Goal: Communication & Community: Answer question/provide support

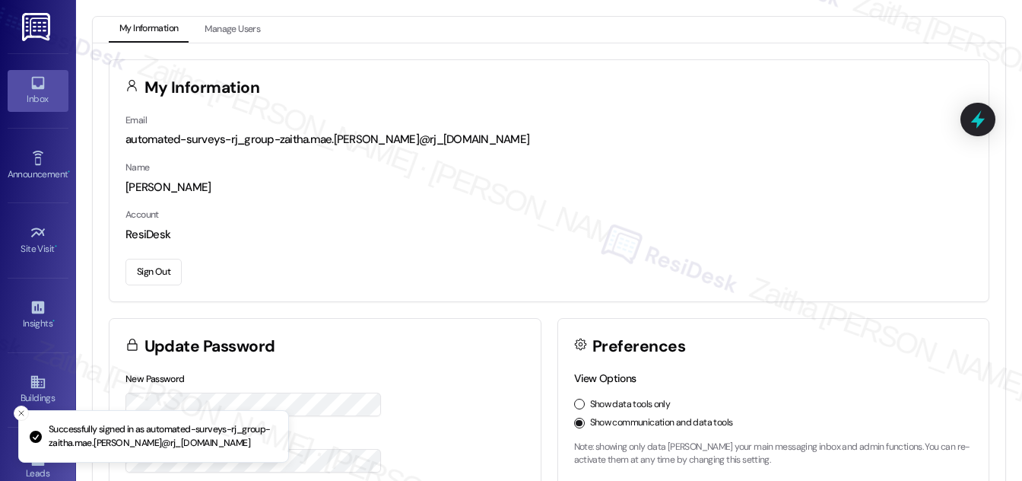
click at [30, 84] on icon at bounding box center [38, 83] width 17 height 17
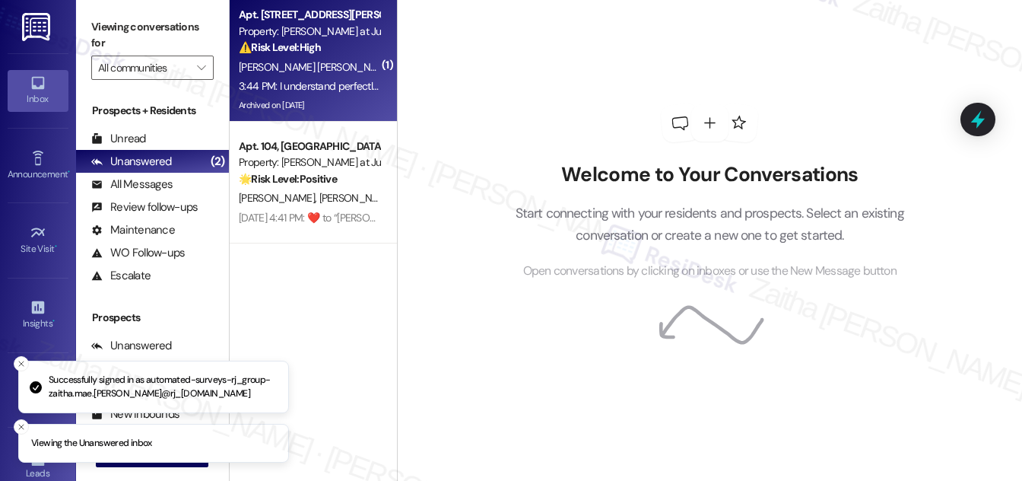
click at [357, 43] on div "⚠️ Risk Level: High The resident has indicated they have not paid rent and are …" at bounding box center [309, 48] width 141 height 16
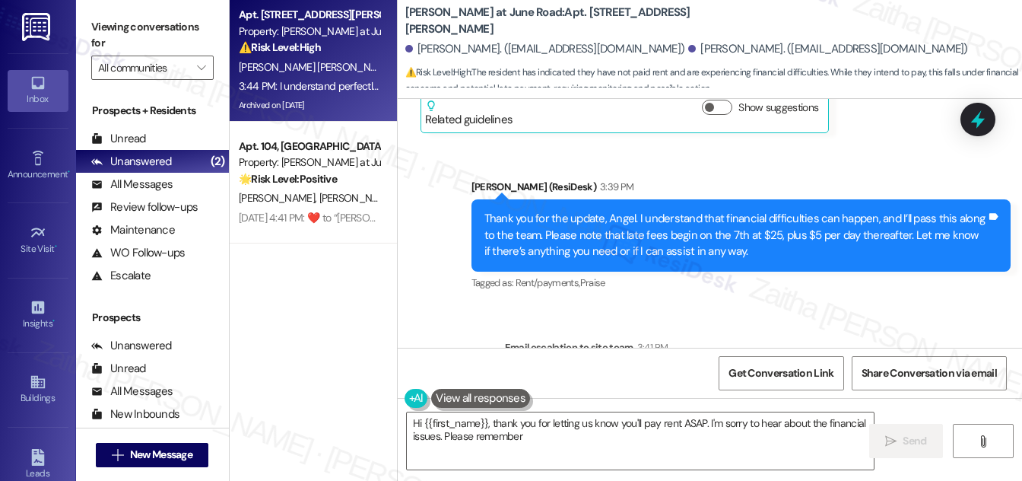
scroll to position [11963, 0]
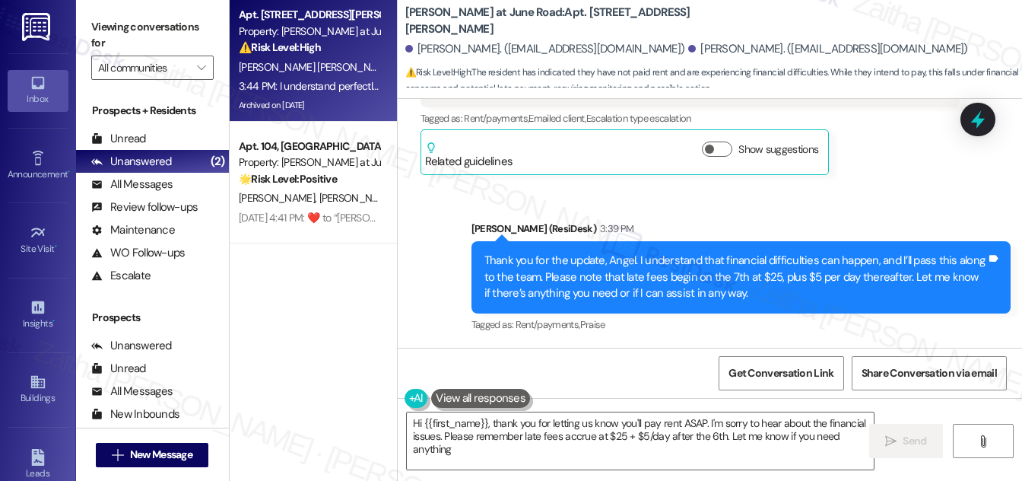
type textarea "Hi {{first_name}}, thank you for letting us know you'll pay rent ASAP. I'm sorr…"
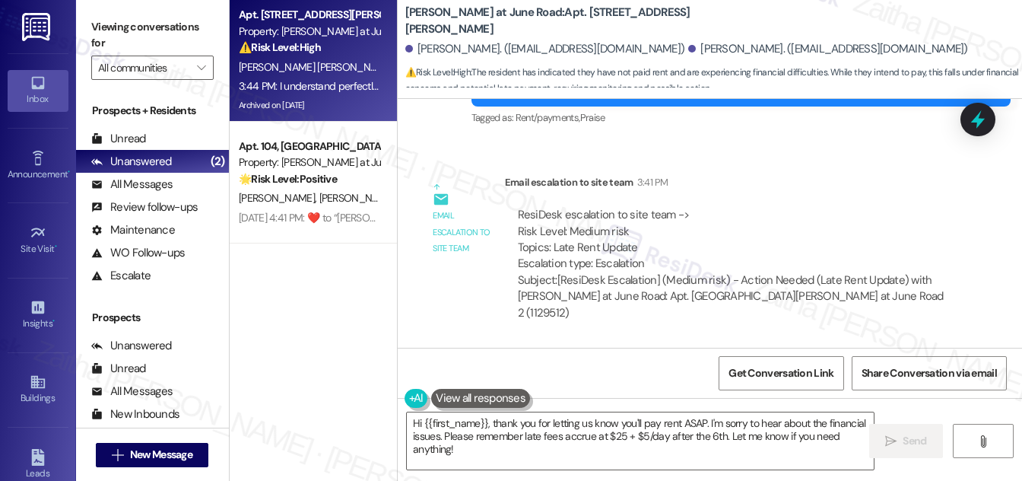
scroll to position [12170, 0]
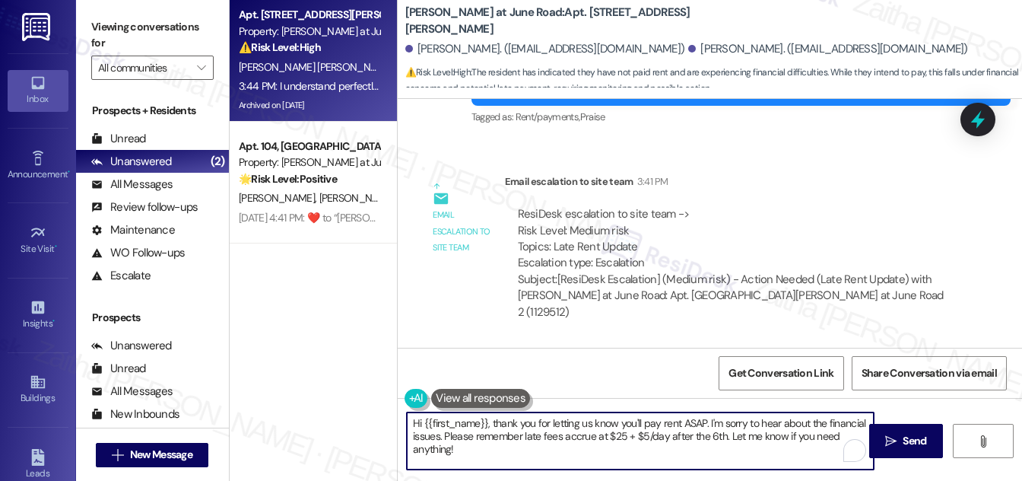
drag, startPoint x: 412, startPoint y: 421, endPoint x: 459, endPoint y: 449, distance: 54.3
click at [459, 449] on textarea "Hi {{first_name}}, thank you for letting us know you'll pay rent ASAP. I'm sorr…" at bounding box center [640, 440] width 467 height 57
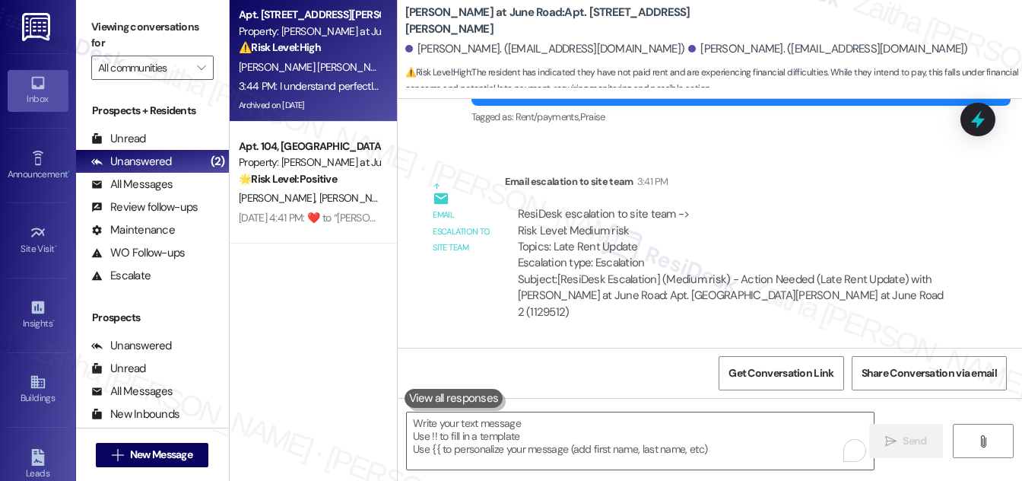
drag, startPoint x: 427, startPoint y: 313, endPoint x: 604, endPoint y: 313, distance: 177.2
click at [604, 398] on div "I understand perfectly, thank you. Tags and notes" at bounding box center [520, 417] width 198 height 39
copy div "I understand perfectly, thank you. Tags and notes"
click at [693, 343] on div "Received via SMS [PERSON_NAME] 3:44 PM I understand perfectly, thank you. Tags …" at bounding box center [710, 396] width 624 height 106
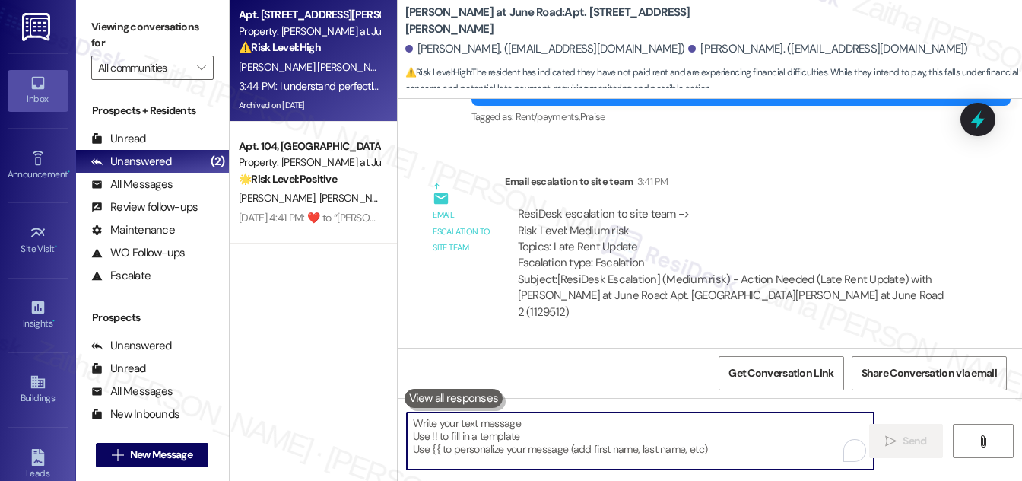
click at [462, 426] on textarea "To enrich screen reader interactions, please activate Accessibility in Grammarl…" at bounding box center [640, 440] width 467 height 57
paste textarea "You’re welcome, {{first_name}}!"
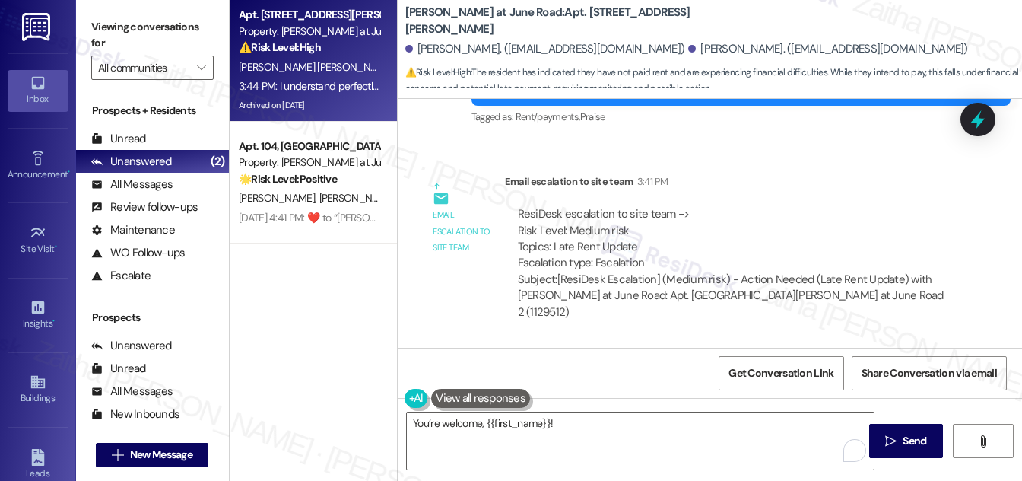
click at [428, 377] on div "[PERSON_NAME] 3:44 PM" at bounding box center [520, 387] width 198 height 21
click at [429, 377] on div "[PERSON_NAME] 3:44 PM" at bounding box center [520, 387] width 198 height 21
copy div "Angel"
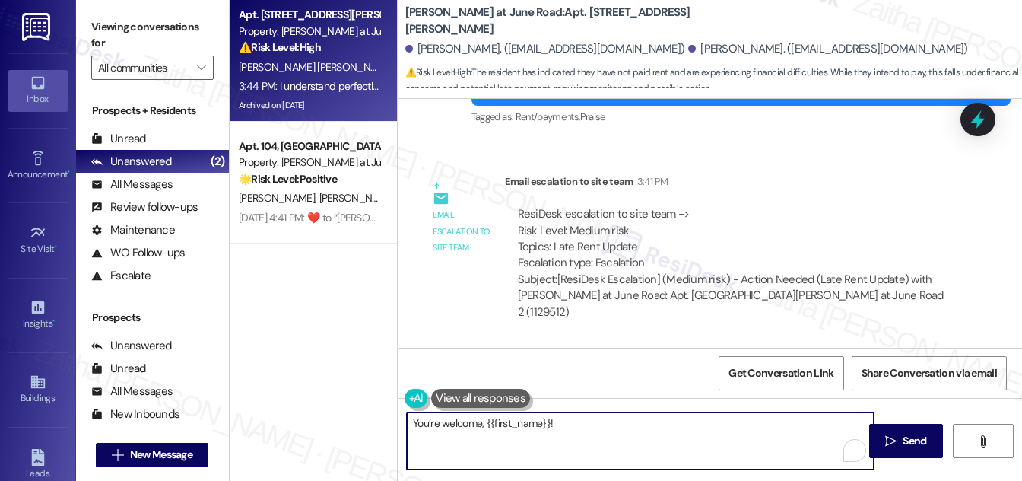
click at [535, 417] on textarea "You’re welcome, {{first_name}}!" at bounding box center [640, 440] width 467 height 57
paste textarea "Angel"
click at [536, 423] on textarea "You’re welcome, [PERSON_NAME]!" at bounding box center [640, 440] width 467 height 57
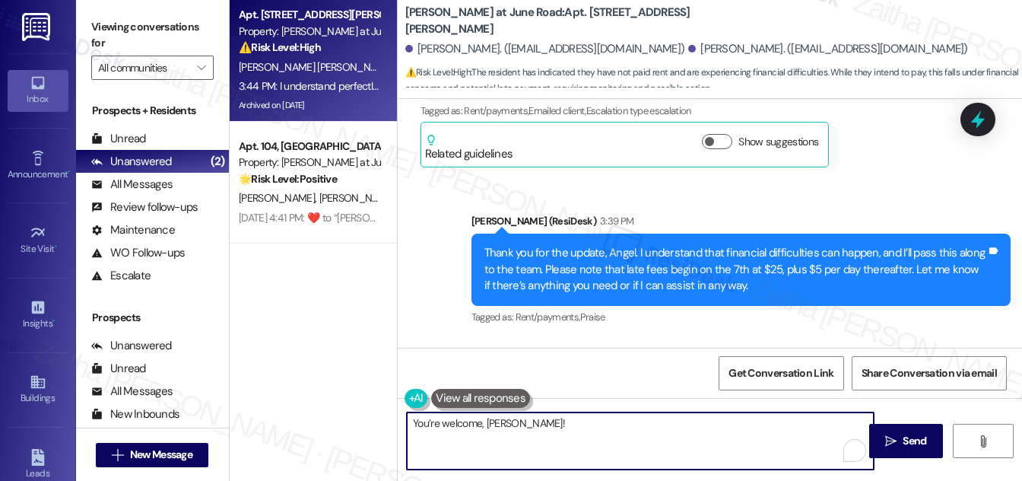
scroll to position [11963, 0]
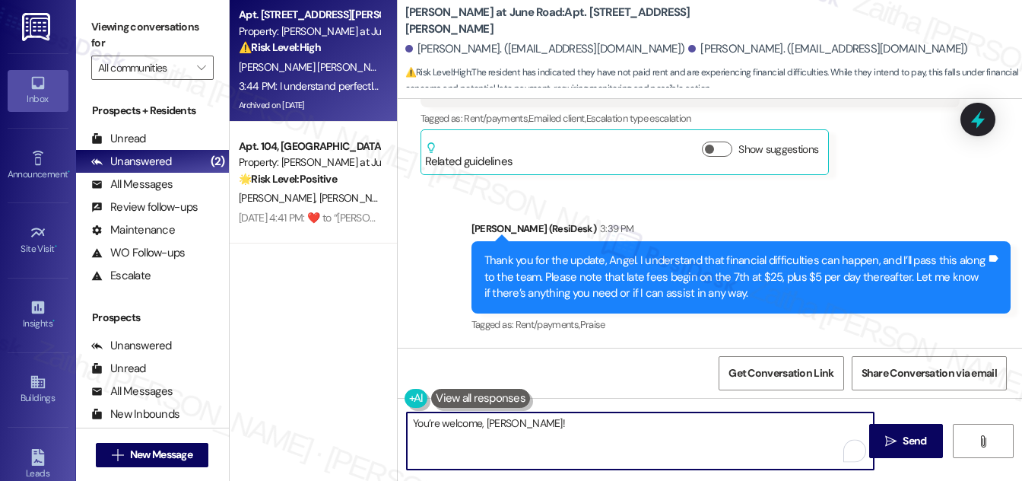
paste textarea "I’m glad everything is clear."
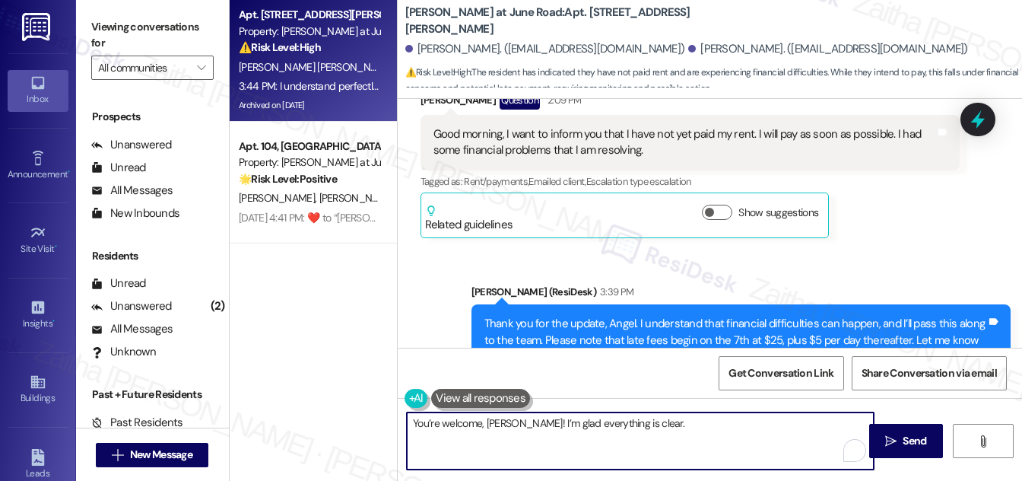
scroll to position [12170, 0]
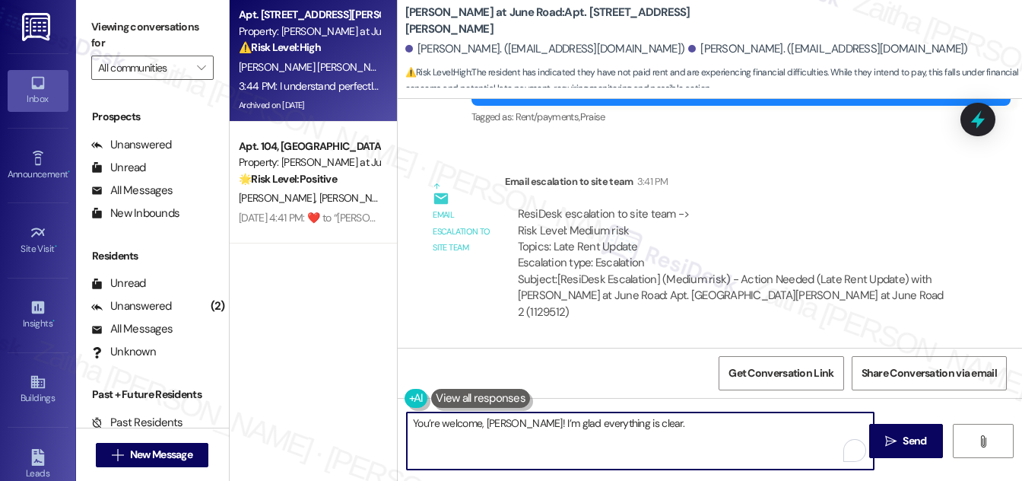
drag, startPoint x: 513, startPoint y: 419, endPoint x: 671, endPoint y: 446, distance: 161.3
click at [671, 446] on textarea "You’re welcome, [PERSON_NAME]! I’m glad everything is clear." at bounding box center [640, 440] width 467 height 57
type textarea "You’re welcome, [PERSON_NAME]!"
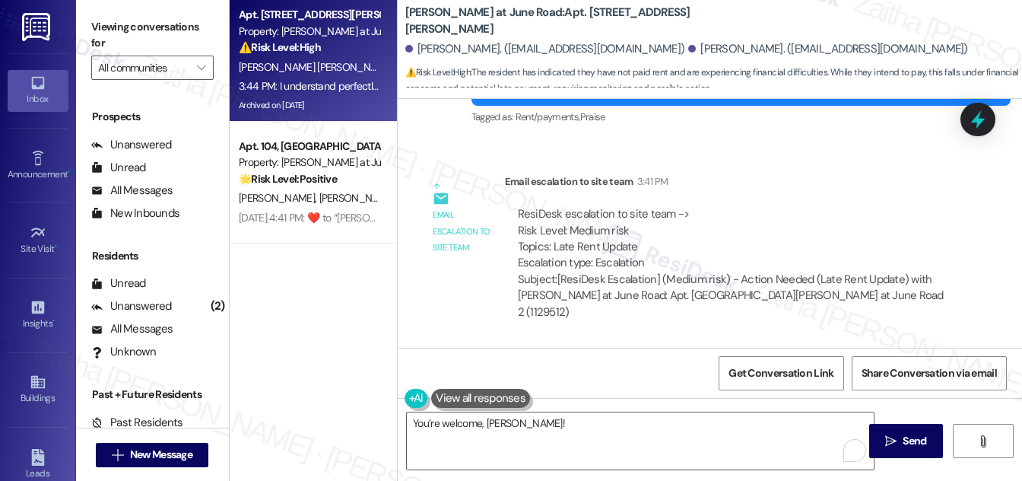
drag, startPoint x: 900, startPoint y: 446, endPoint x: 865, endPoint y: 407, distance: 52.2
click at [900, 443] on span "Send" at bounding box center [915, 441] width 30 height 16
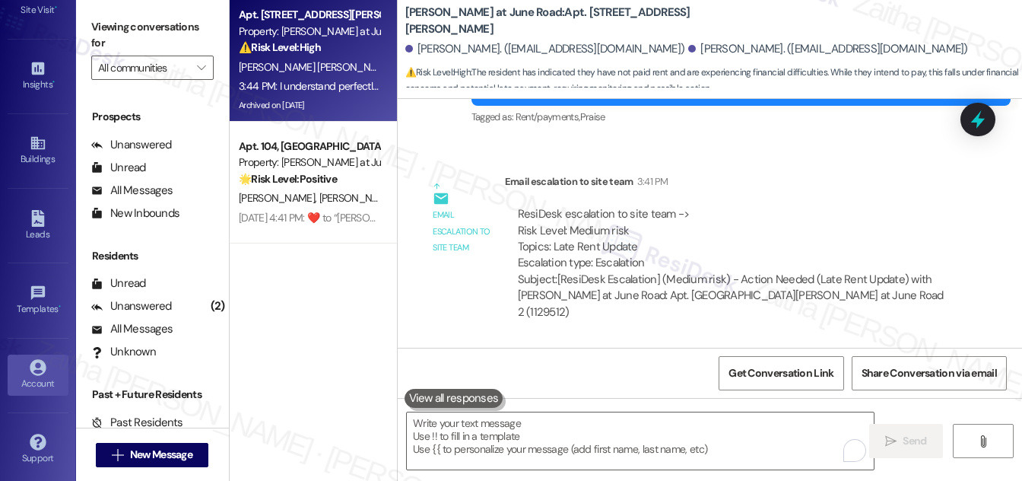
scroll to position [12170, 0]
click at [46, 376] on div "Account" at bounding box center [38, 383] width 76 height 15
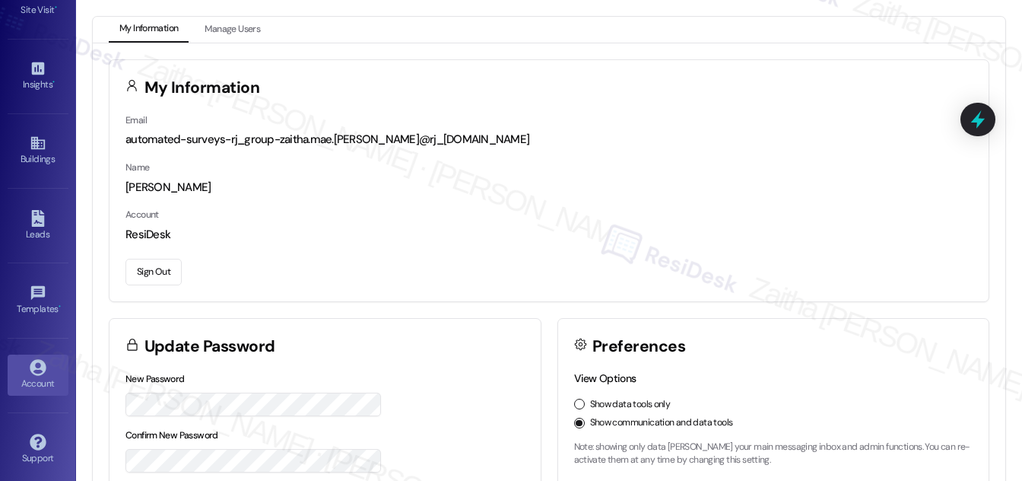
click at [154, 270] on button "Sign Out" at bounding box center [153, 272] width 56 height 27
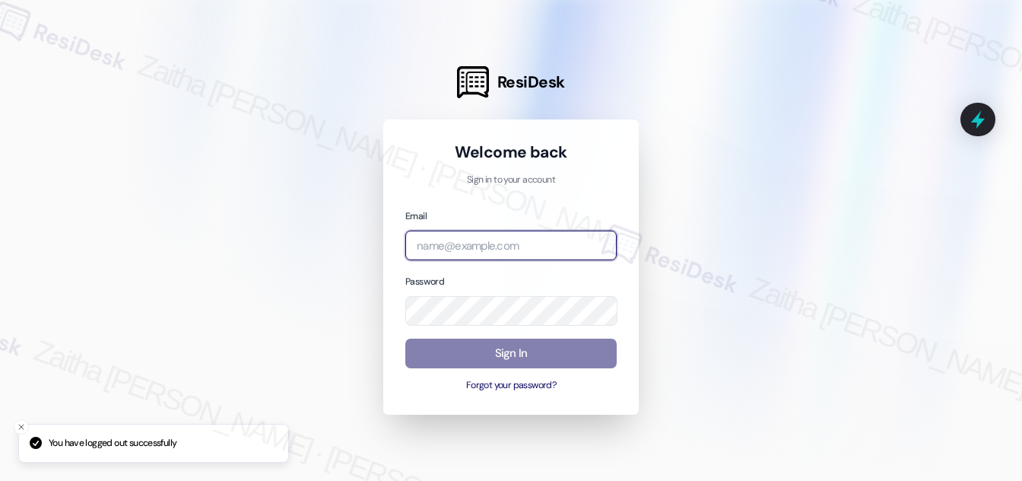
click at [484, 258] on input "email" at bounding box center [510, 245] width 211 height 30
type input "automated-surveys-29th_street_formerly_haven_residential-zaitha.mae.[PERSON_NAM…"
